Goal: Task Accomplishment & Management: Manage account settings

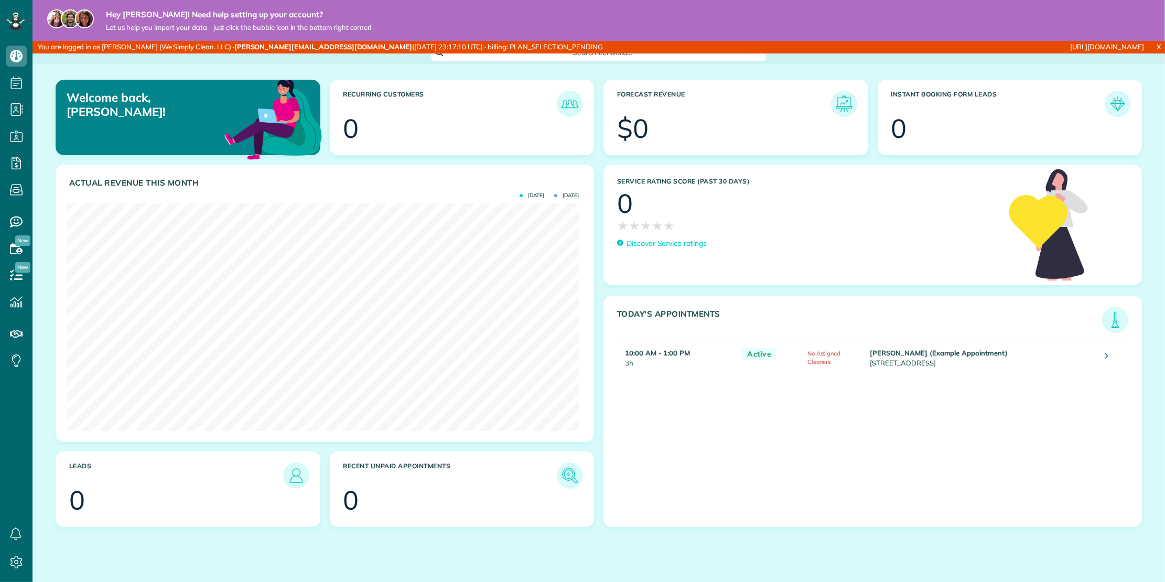
scroll to position [228, 512]
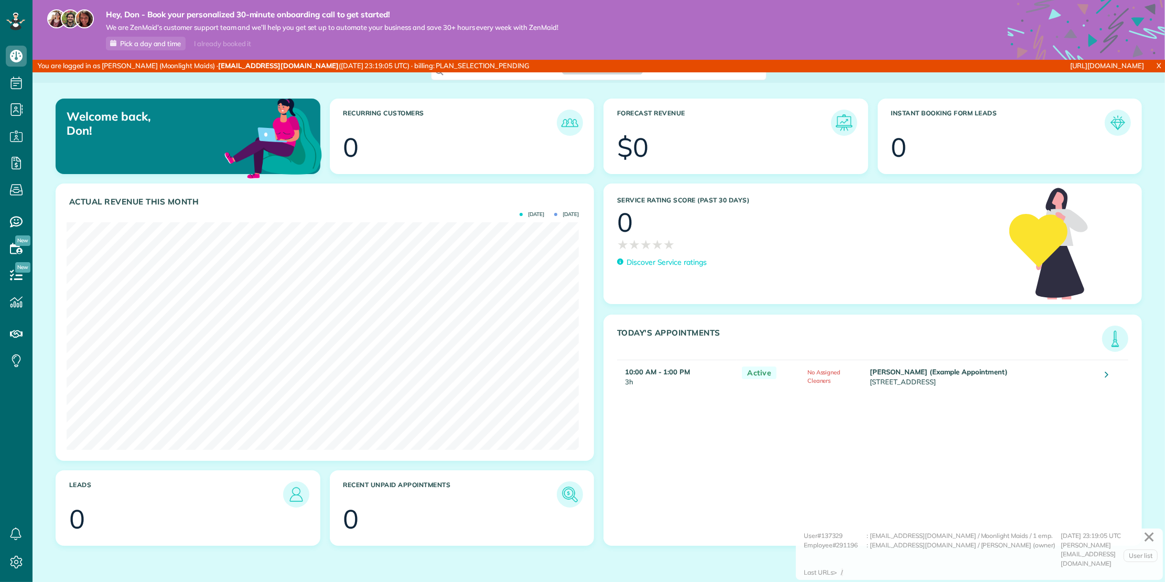
scroll to position [582, 33]
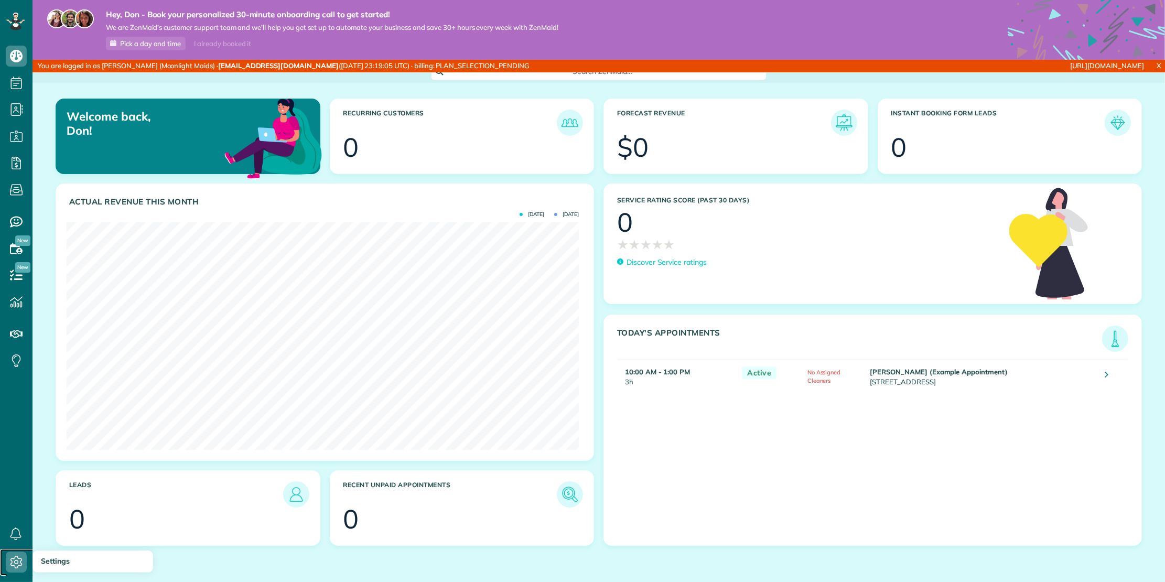
click at [10, 561] on use at bounding box center [16, 562] width 12 height 13
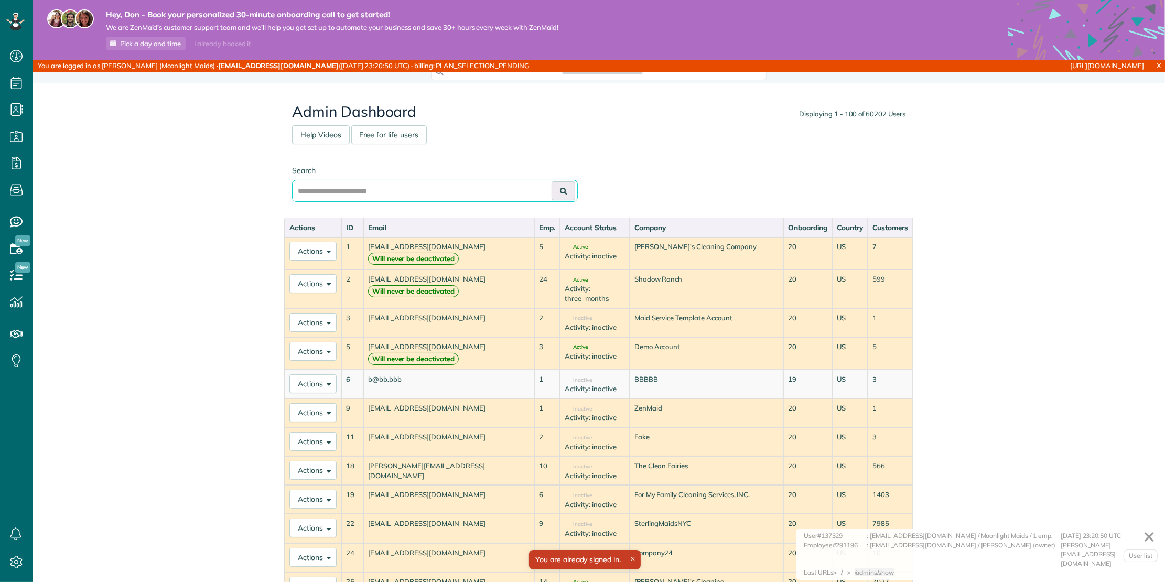
click at [456, 183] on input "text" at bounding box center [435, 191] width 286 height 22
paste input "**********"
type input "**********"
click at [561, 186] on button at bounding box center [564, 190] width 24 height 19
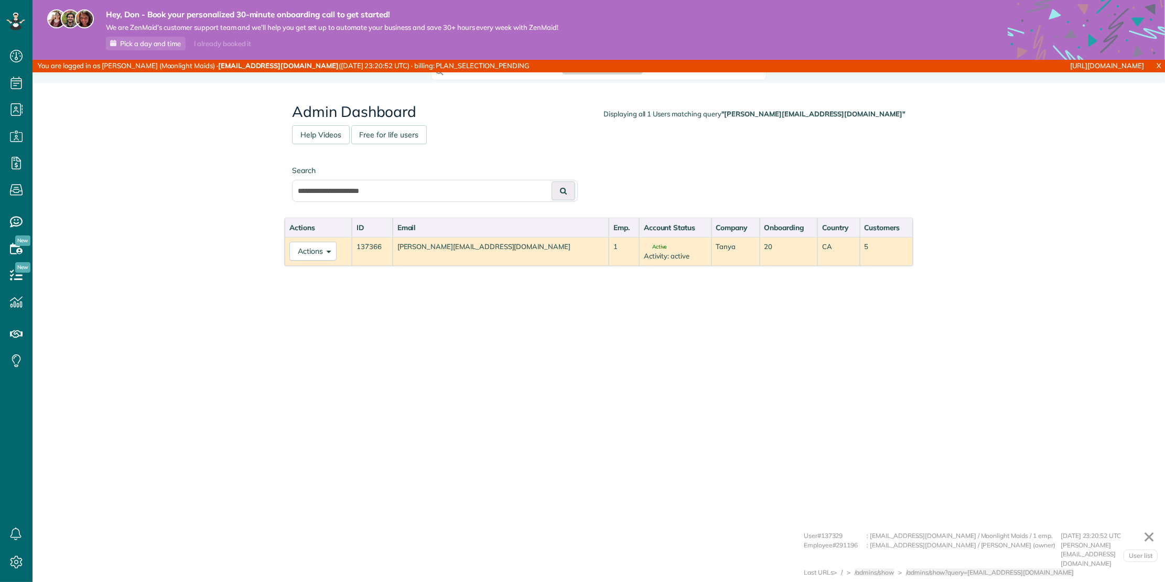
scroll to position [4, 4]
click at [323, 257] on button "Actions" at bounding box center [313, 251] width 47 height 19
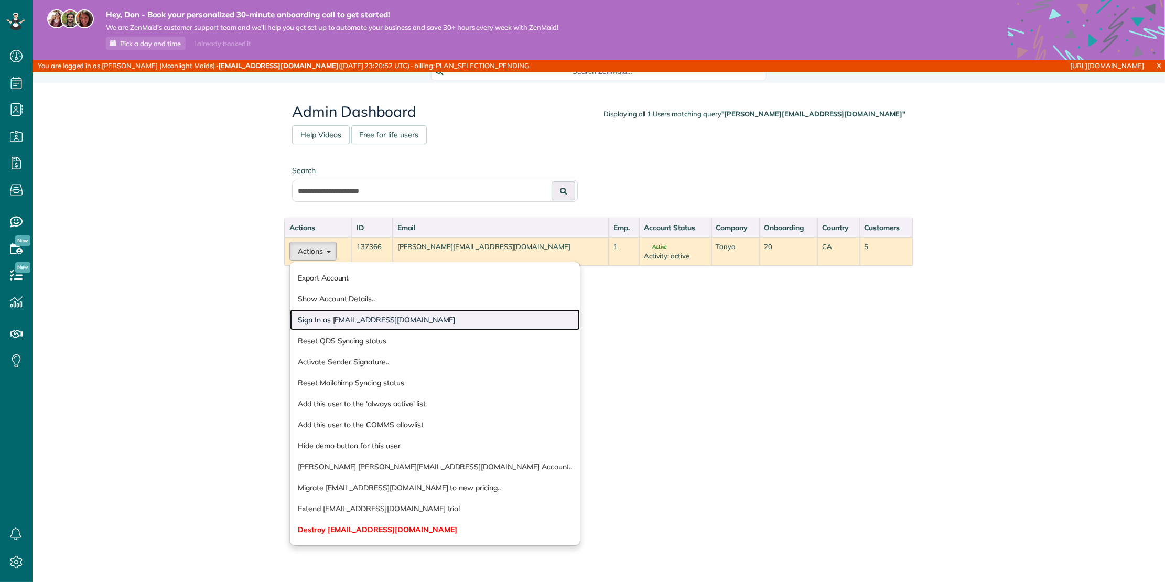
click at [320, 322] on link "Sign In as yavtushenkota@gmail.com" at bounding box center [435, 319] width 290 height 21
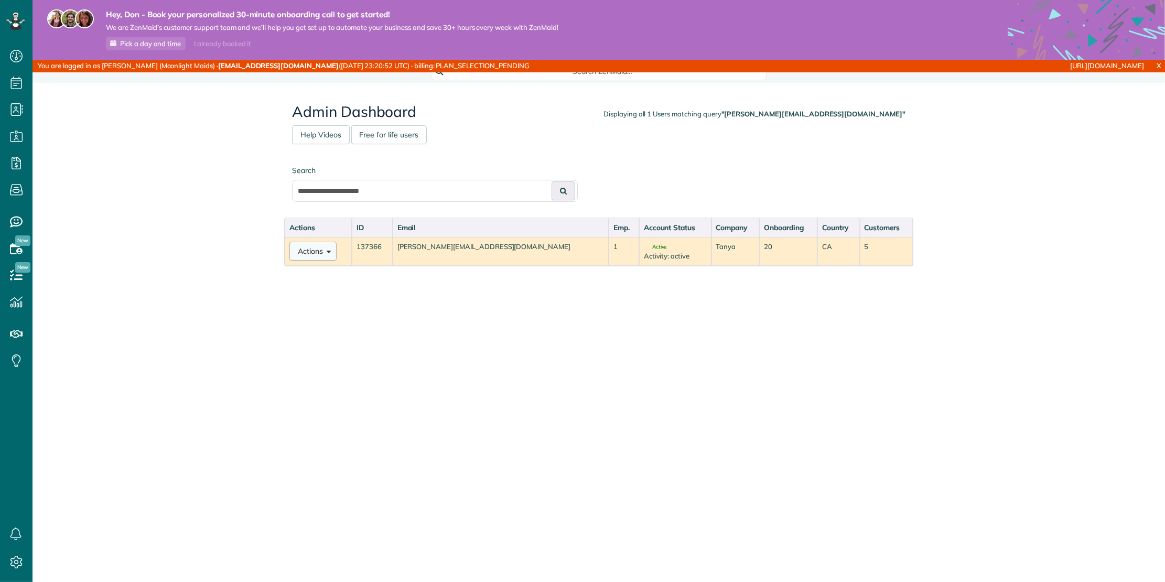
click at [307, 254] on button "Actions" at bounding box center [313, 251] width 47 height 19
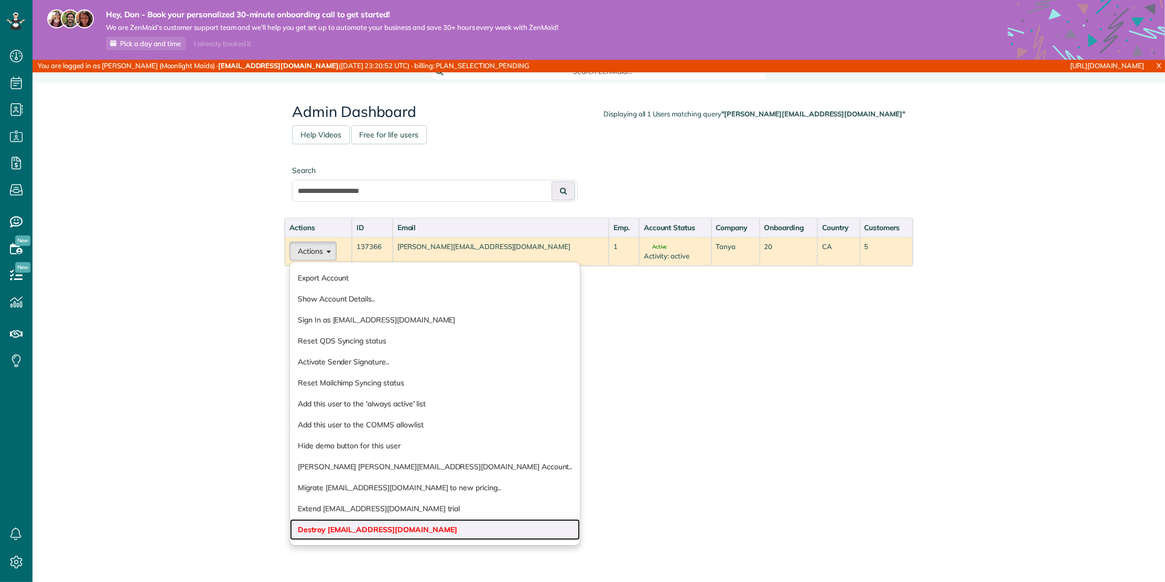
click at [354, 523] on link "Destroy yavtushenkota@gmail.com" at bounding box center [435, 529] width 290 height 21
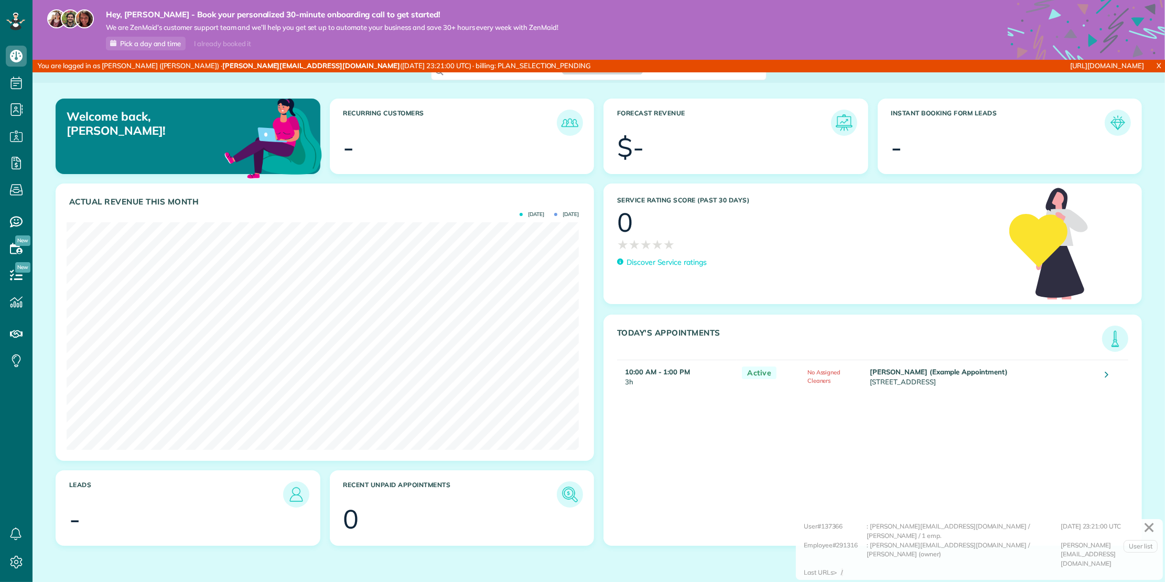
scroll to position [228, 512]
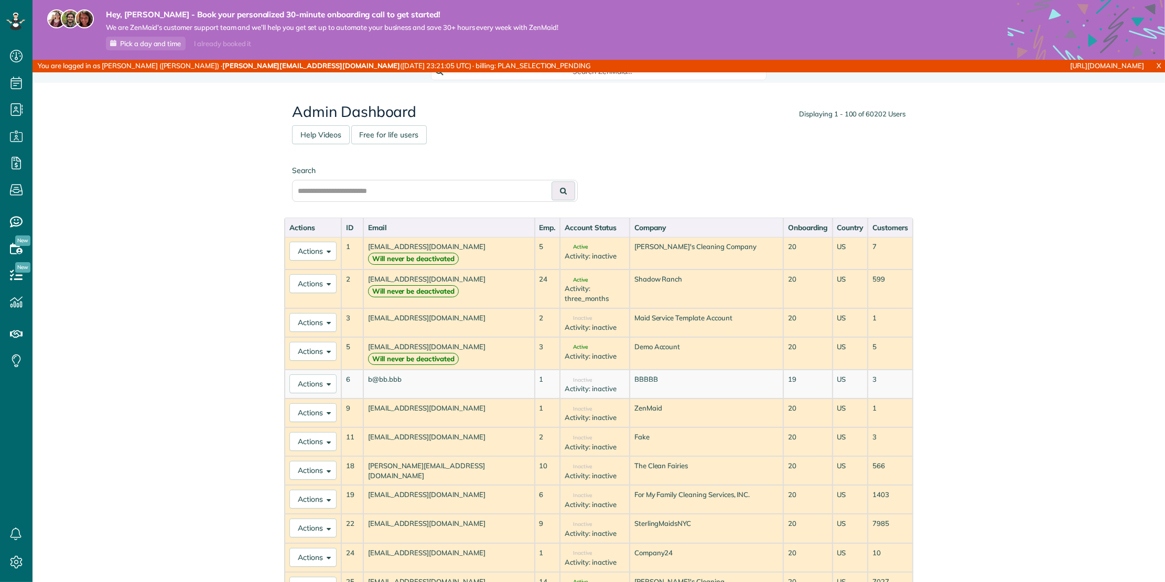
scroll to position [4, 4]
